Goal: Navigation & Orientation: Find specific page/section

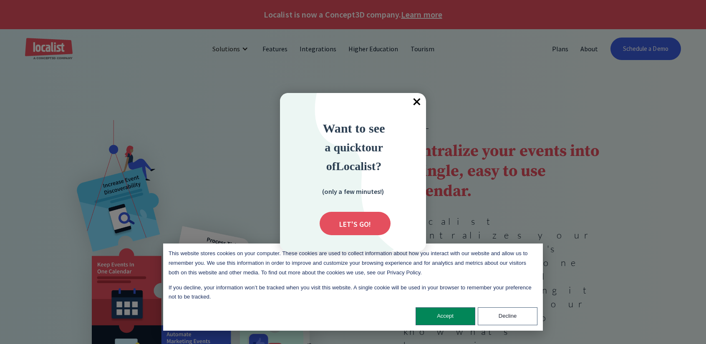
click at [414, 101] on span "×" at bounding box center [417, 102] width 18 height 18
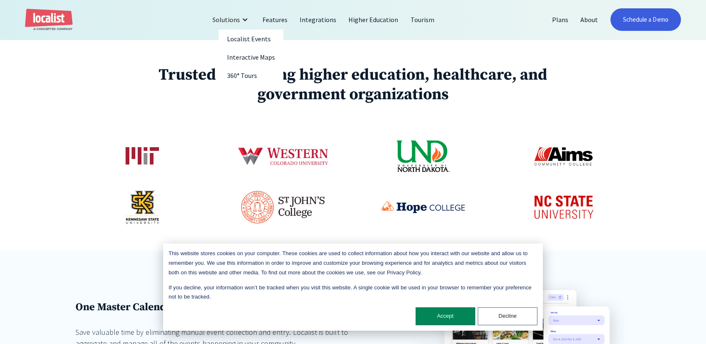
scroll to position [389, 0]
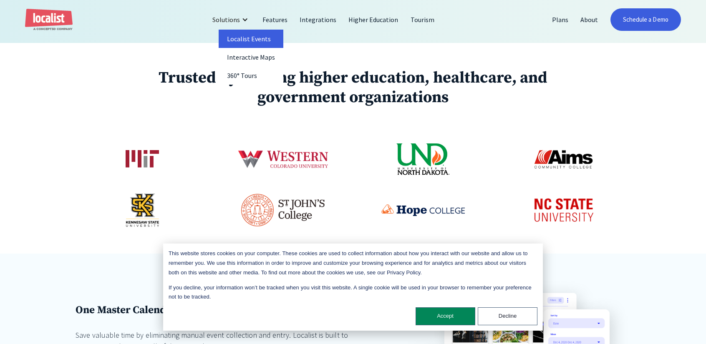
click at [255, 34] on link "Localist Events" at bounding box center [251, 39] width 65 height 18
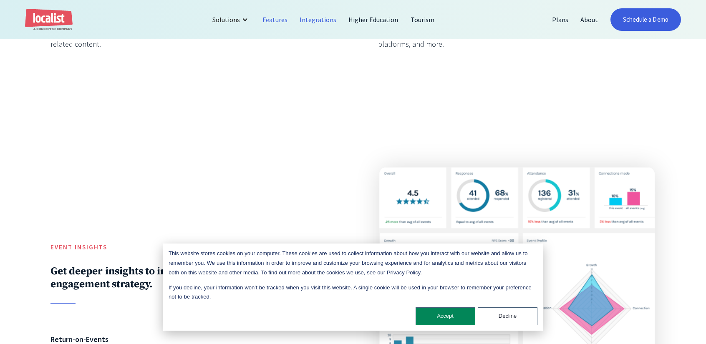
scroll to position [1613, 0]
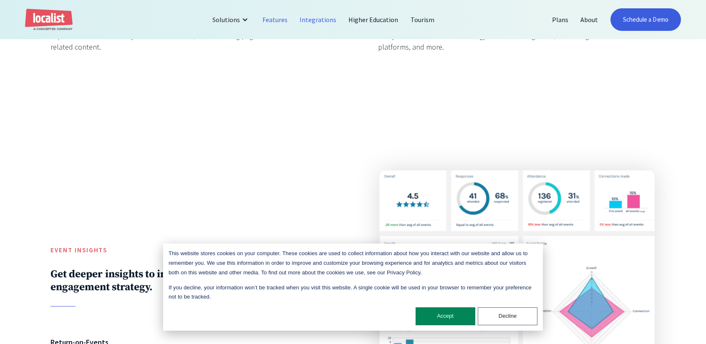
click at [322, 21] on link "Integrations" at bounding box center [318, 20] width 49 height 20
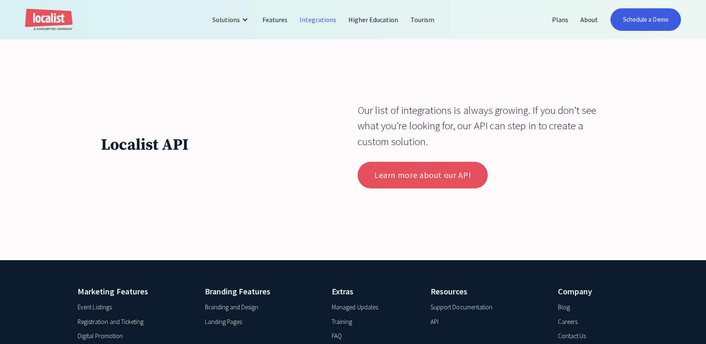
scroll to position [2670, 0]
